Goal: Task Accomplishment & Management: Manage account settings

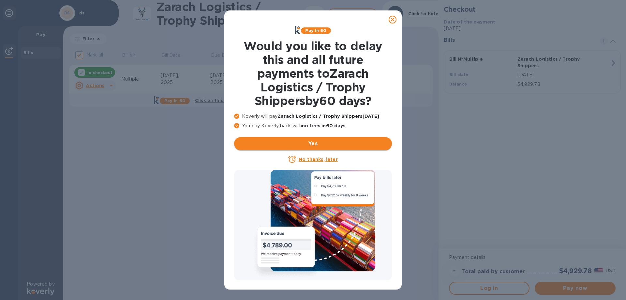
click at [260, 143] on span "Yes" at bounding box center [312, 144] width 147 height 8
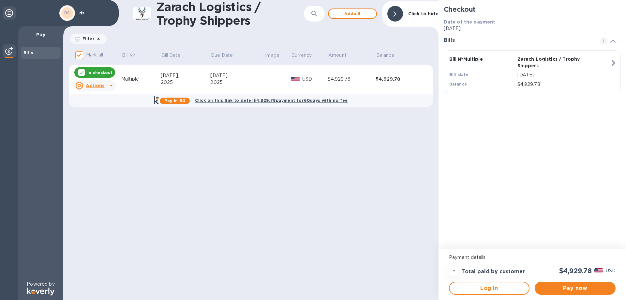
click at [240, 99] on b "Click on this link to defer $4,929.78 payment for 60 days with no fee" at bounding box center [271, 100] width 153 height 5
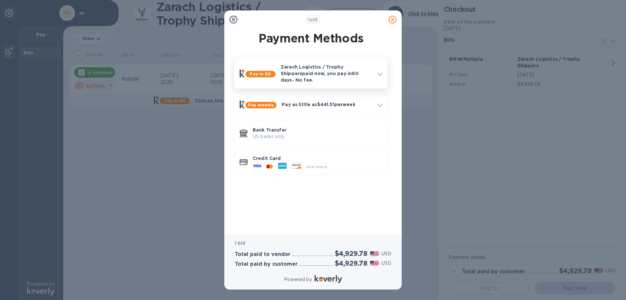
click at [299, 71] on p "Zarach Logistics / Trophy Shippers paid now, you pay [DATE] - No fee." at bounding box center [326, 74] width 91 height 20
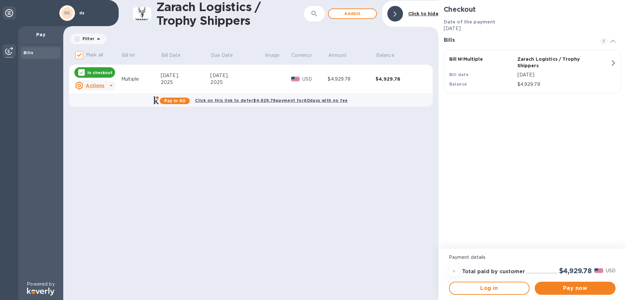
click at [107, 84] on icon at bounding box center [111, 86] width 8 height 8
click at [109, 110] on b "Open bill" at bounding box center [104, 111] width 22 height 5
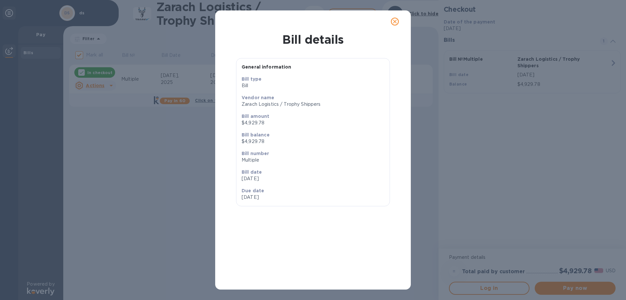
click at [253, 143] on p "$4,929.78" at bounding box center [313, 141] width 143 height 7
click at [345, 61] on div "General information" at bounding box center [312, 66] width 153 height 17
click at [397, 22] on icon "close" at bounding box center [395, 21] width 7 height 7
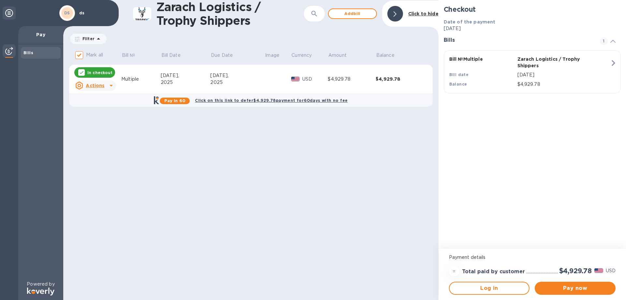
click at [89, 85] on u "Actions" at bounding box center [95, 85] width 19 height 5
click at [98, 128] on b "Delete" at bounding box center [101, 127] width 16 height 5
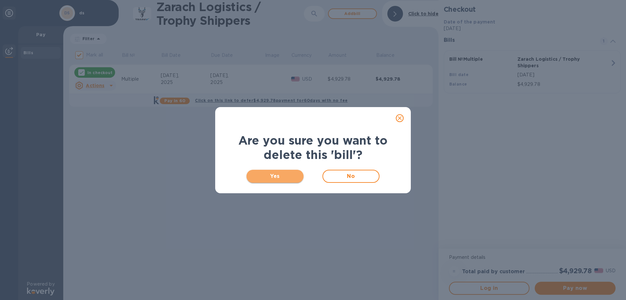
click at [271, 174] on span "Yes" at bounding box center [275, 176] width 47 height 8
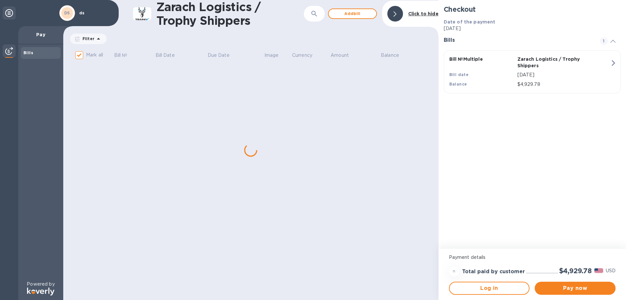
checkbox input "false"
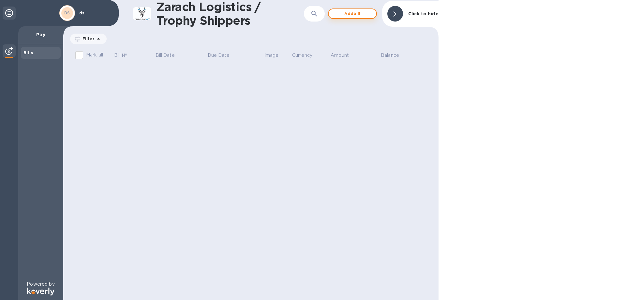
click at [351, 12] on span "Add bill" at bounding box center [352, 14] width 37 height 8
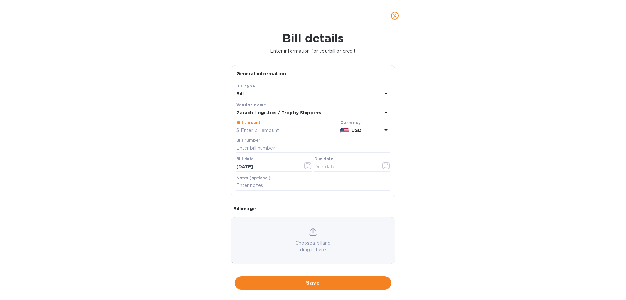
click at [264, 126] on input "text" at bounding box center [286, 131] width 101 height 10
type input "4,929.78"
type input "Multiple"
click at [351, 172] on div at bounding box center [352, 172] width 76 height 1
click at [388, 167] on icon "button" at bounding box center [387, 165] width 8 height 8
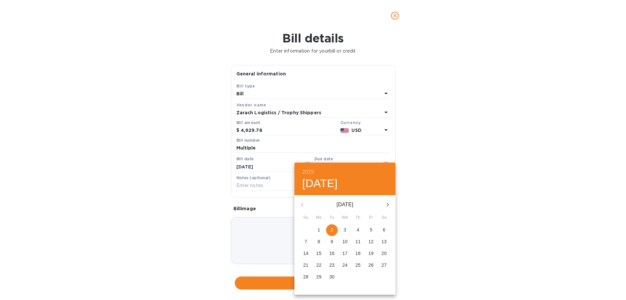
click at [519, 165] on div at bounding box center [313, 150] width 626 height 300
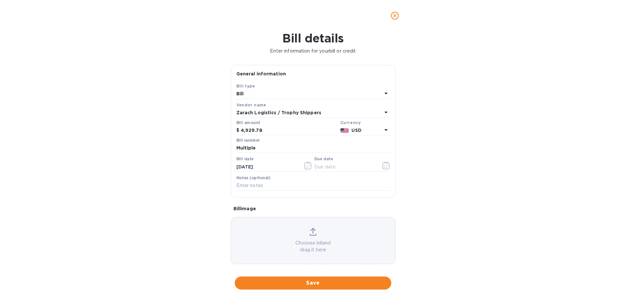
scroll to position [6, 0]
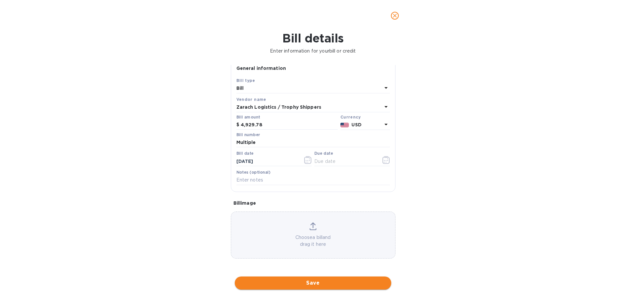
click at [354, 282] on span "Save" at bounding box center [313, 283] width 146 height 8
click at [382, 159] on button "button" at bounding box center [386, 160] width 15 height 16
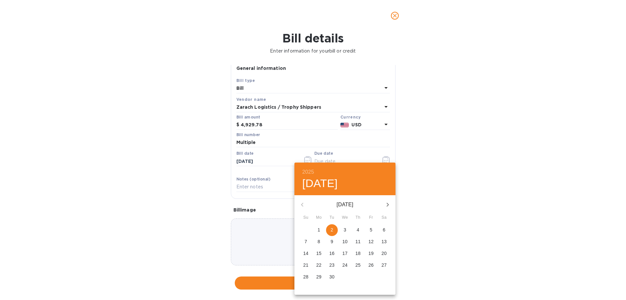
click at [332, 229] on p "2" at bounding box center [332, 229] width 3 height 7
type input "[DATE]"
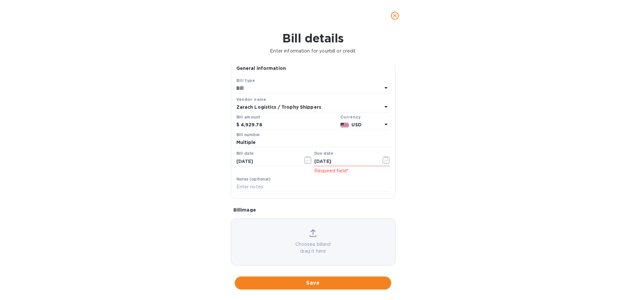
click at [301, 275] on div "Save" at bounding box center [313, 283] width 159 height 16
click at [296, 283] on span "Save" at bounding box center [313, 283] width 146 height 8
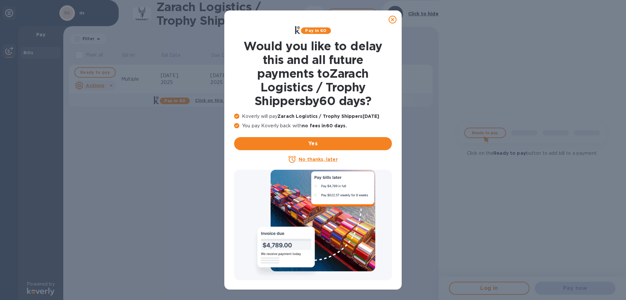
drag, startPoint x: 392, startPoint y: 21, endPoint x: 394, endPoint y: 28, distance: 7.1
click at [392, 22] on icon at bounding box center [393, 20] width 8 height 8
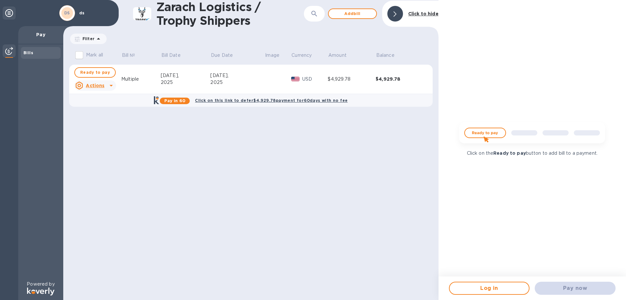
click at [266, 99] on b "Click on this link to defer $4,929.78 payment for 60 days with no fee" at bounding box center [271, 100] width 153 height 5
checkbox input "true"
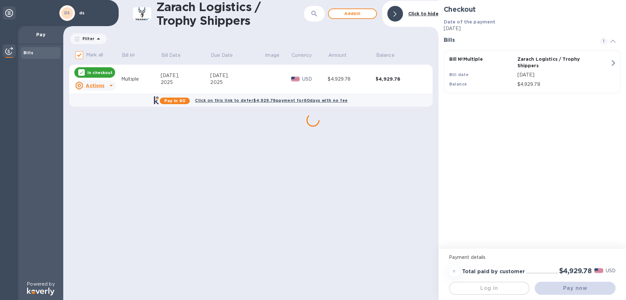
scroll to position [0, 0]
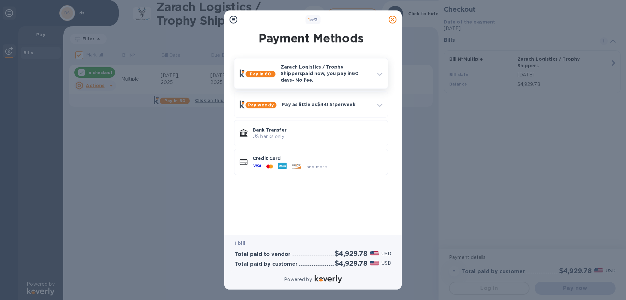
click at [333, 72] on p "Zarach Logistics / Trophy Shippers paid now, you pay [DATE] - No fee." at bounding box center [326, 74] width 91 height 20
